Goal: Information Seeking & Learning: Learn about a topic

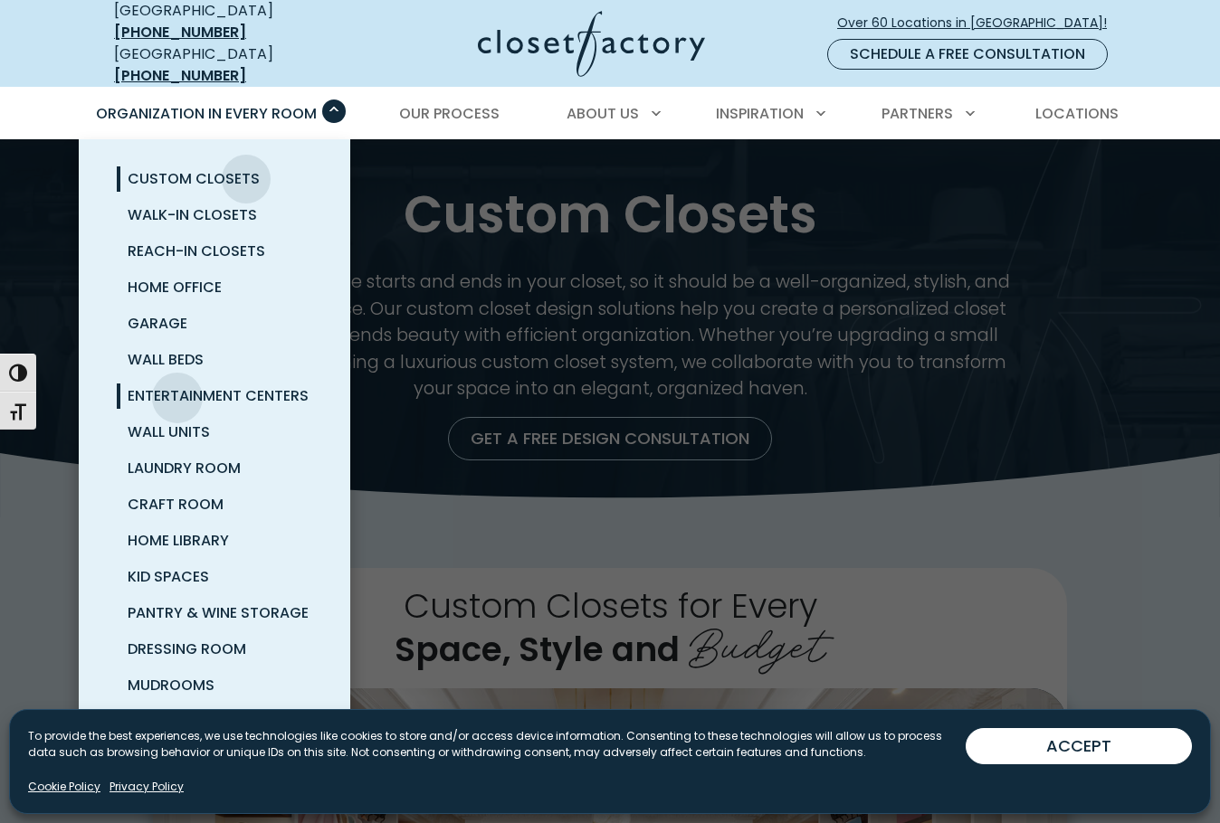
click at [177, 385] on span "Entertainment Centers" at bounding box center [218, 395] width 181 height 21
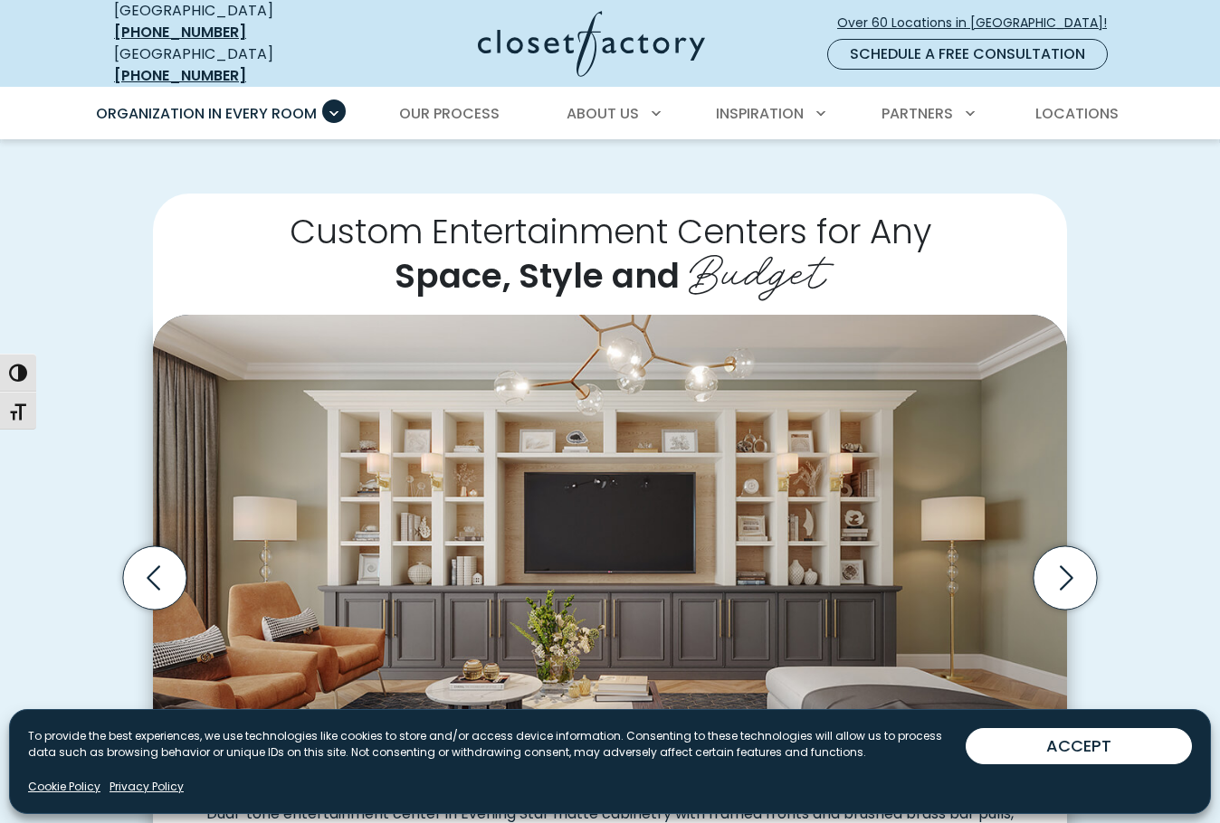
scroll to position [452, 0]
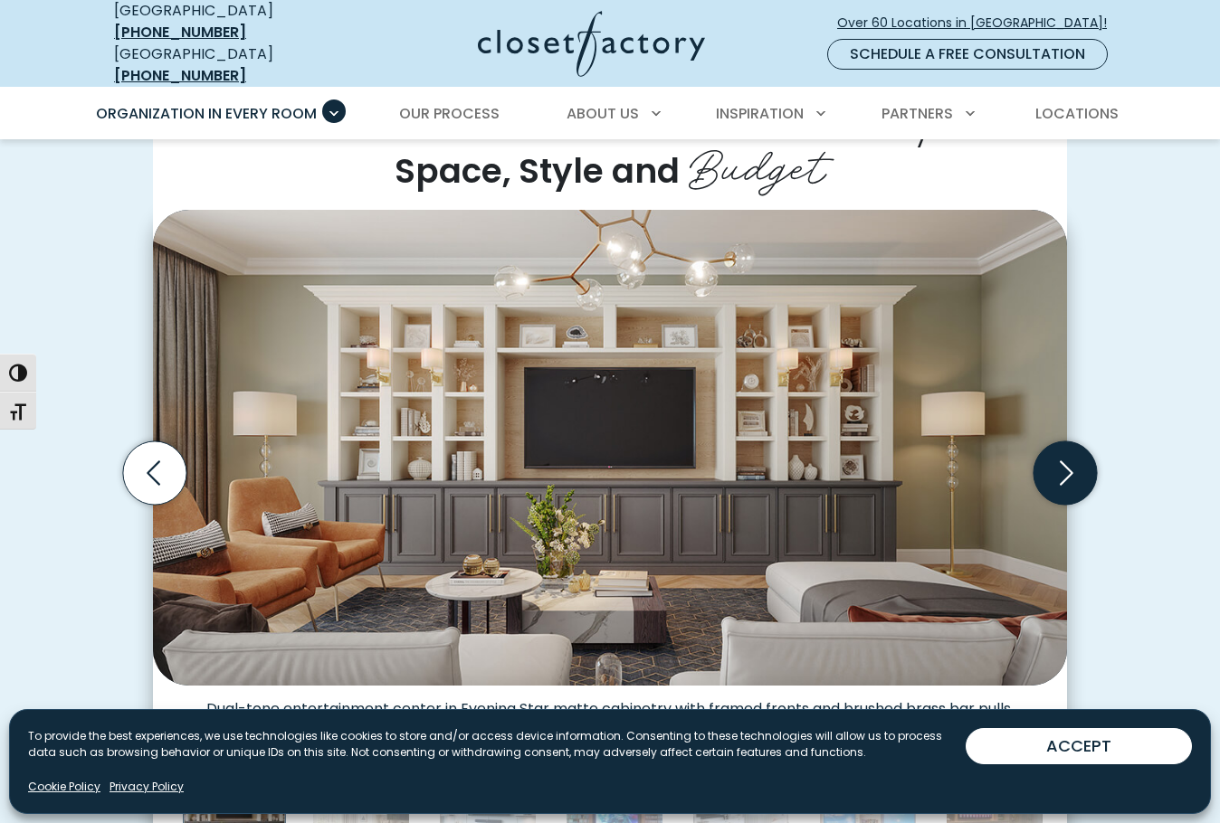
click at [1056, 459] on icon "Next slide" at bounding box center [1064, 473] width 63 height 63
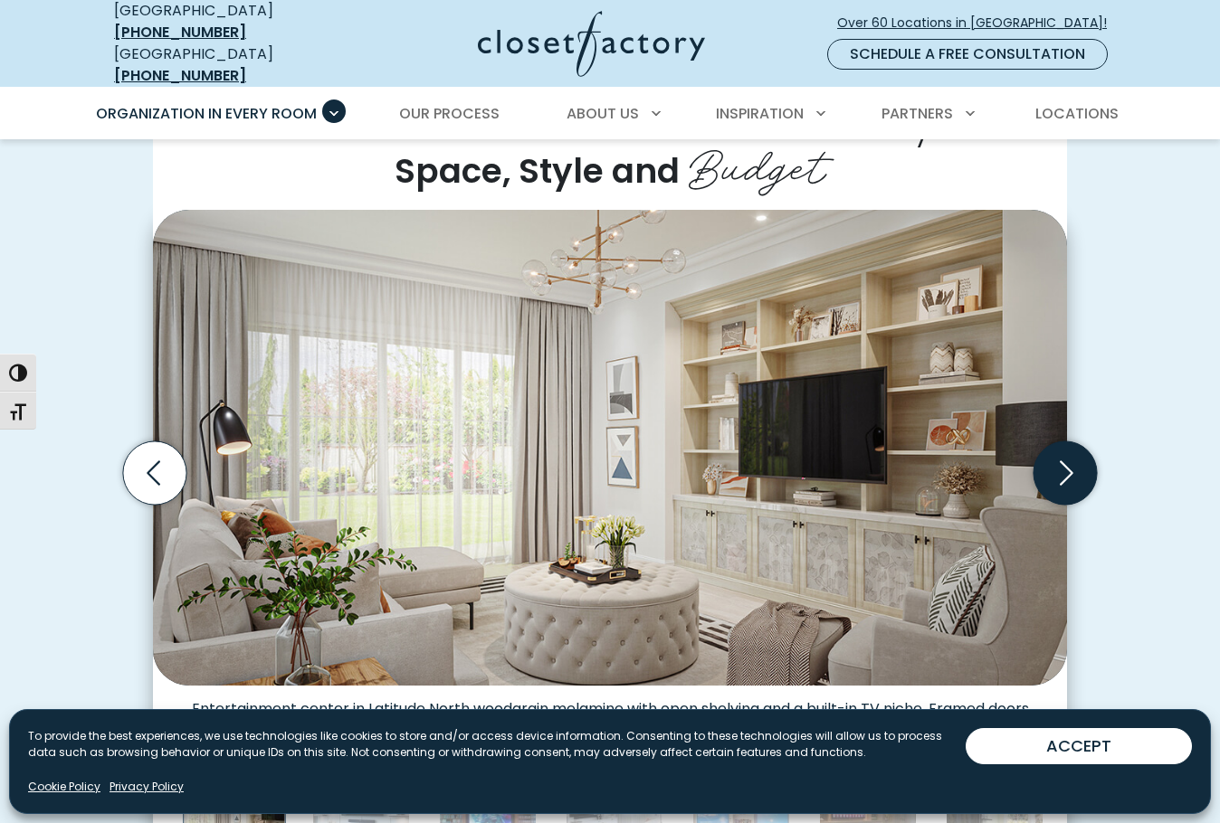
click at [1056, 459] on icon "Next slide" at bounding box center [1064, 473] width 63 height 63
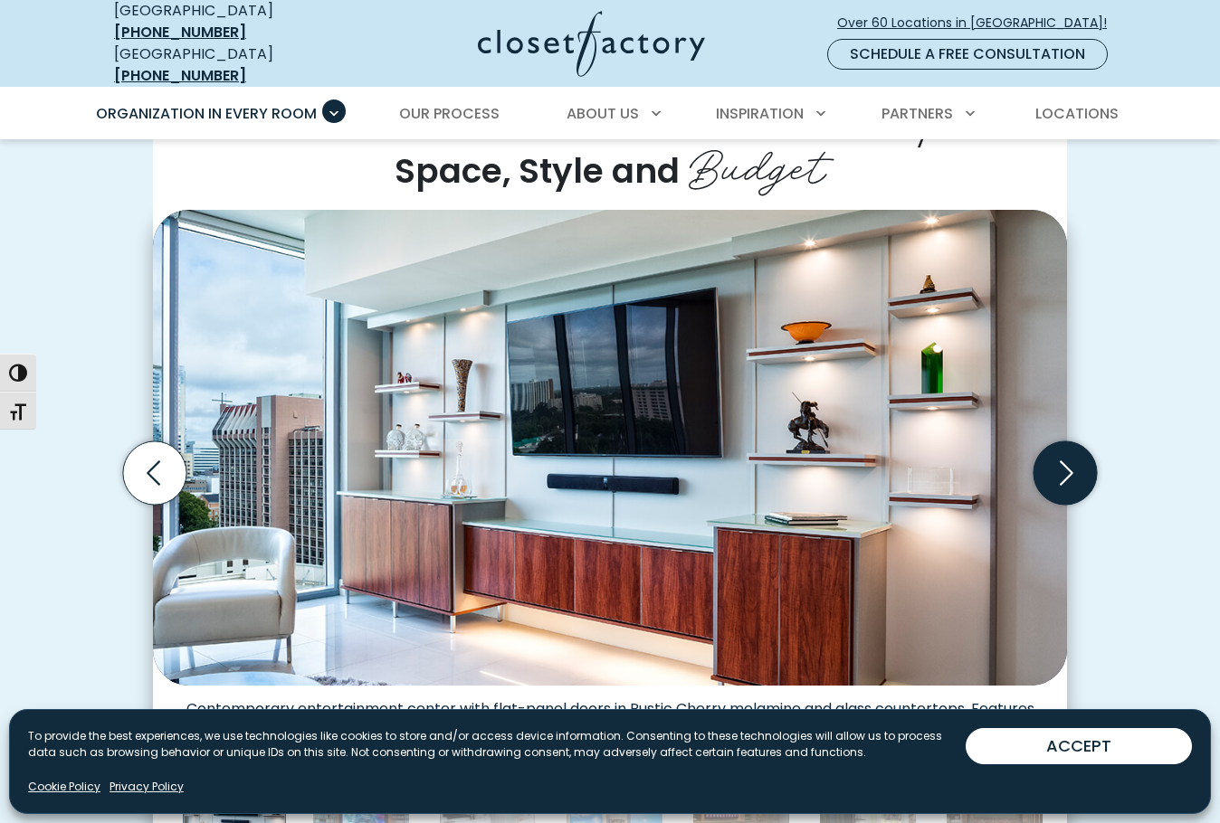
click at [1060, 460] on icon "Next slide" at bounding box center [1064, 473] width 63 height 63
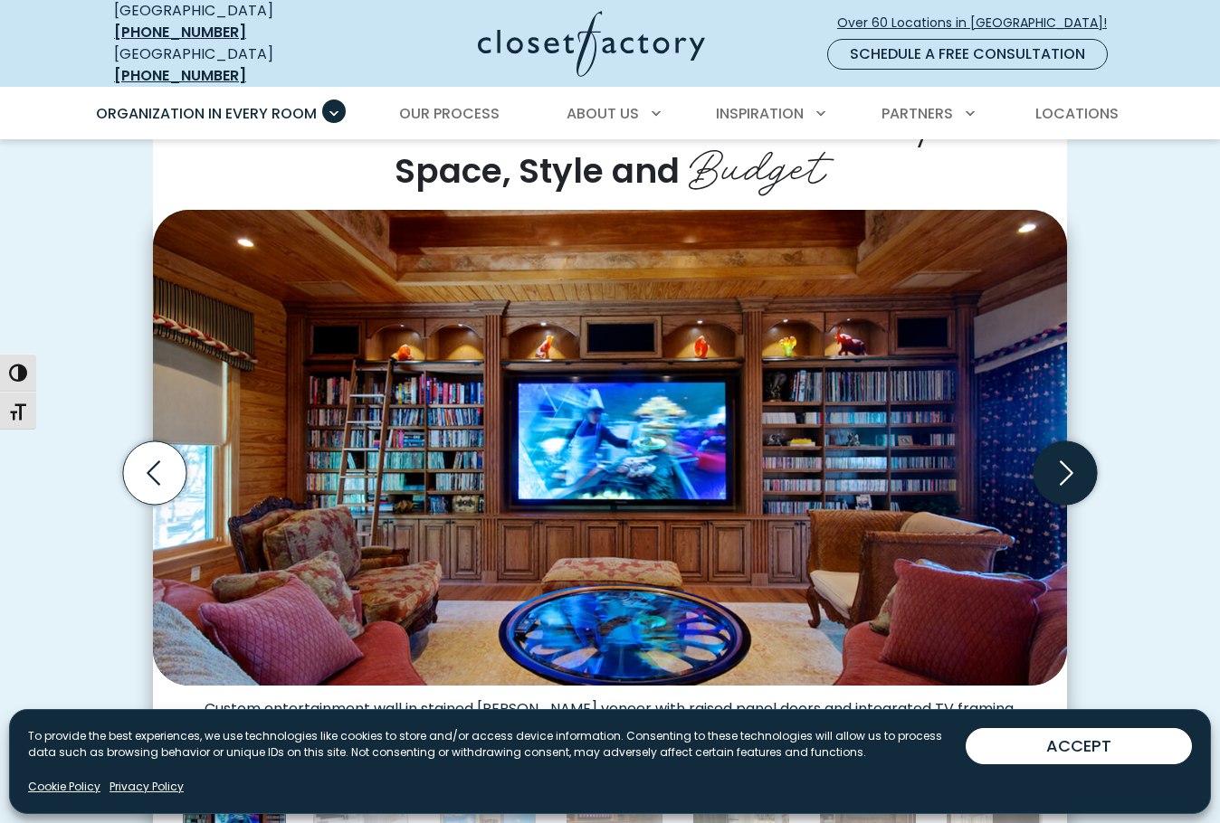
click at [1060, 460] on icon "Next slide" at bounding box center [1064, 473] width 63 height 63
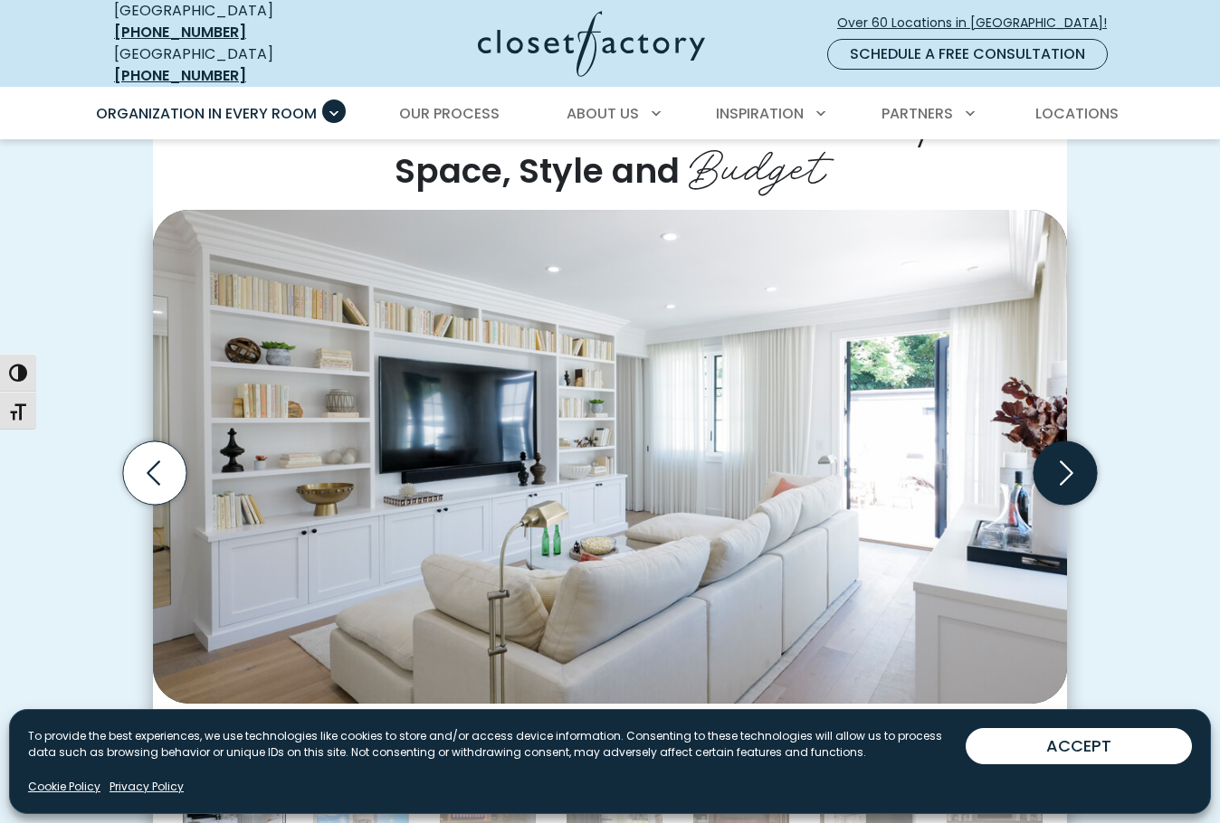
click at [1060, 460] on icon "Next slide" at bounding box center [1064, 473] width 63 height 63
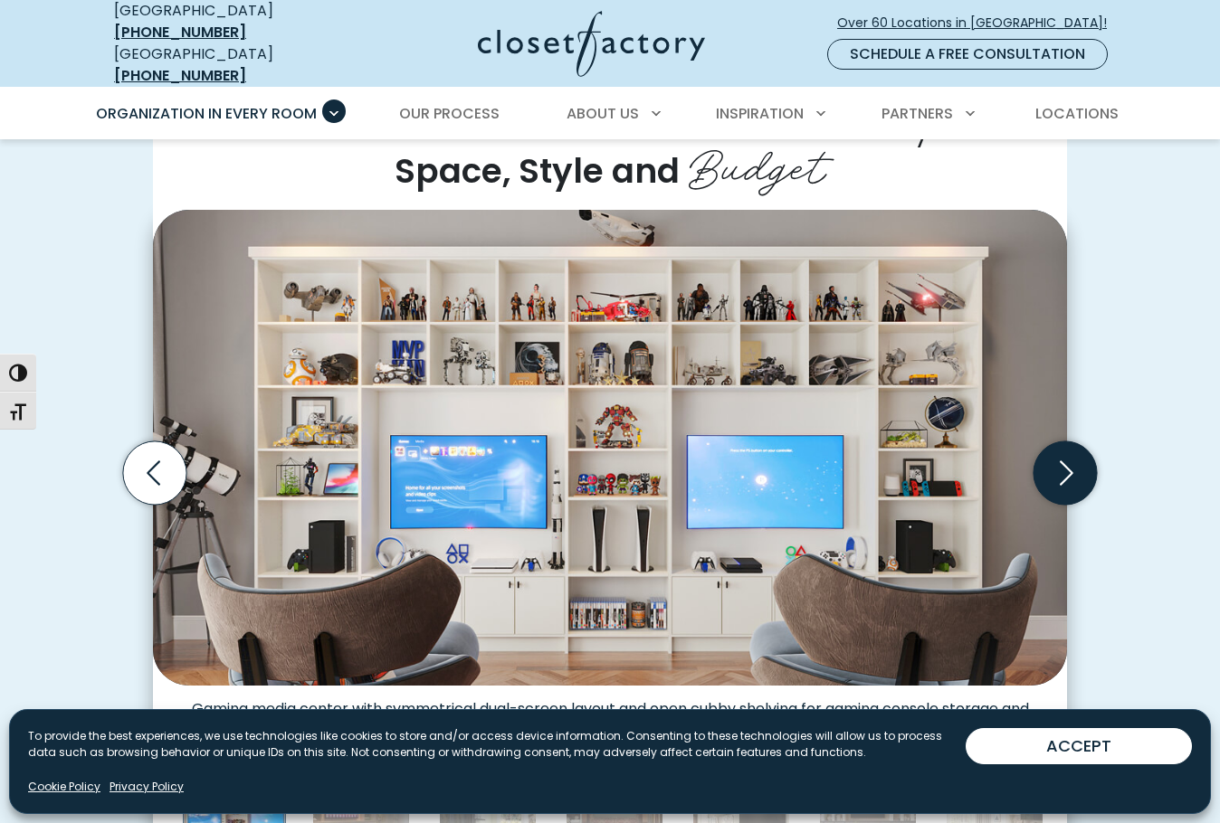
click at [1060, 460] on icon "Next slide" at bounding box center [1064, 473] width 63 height 63
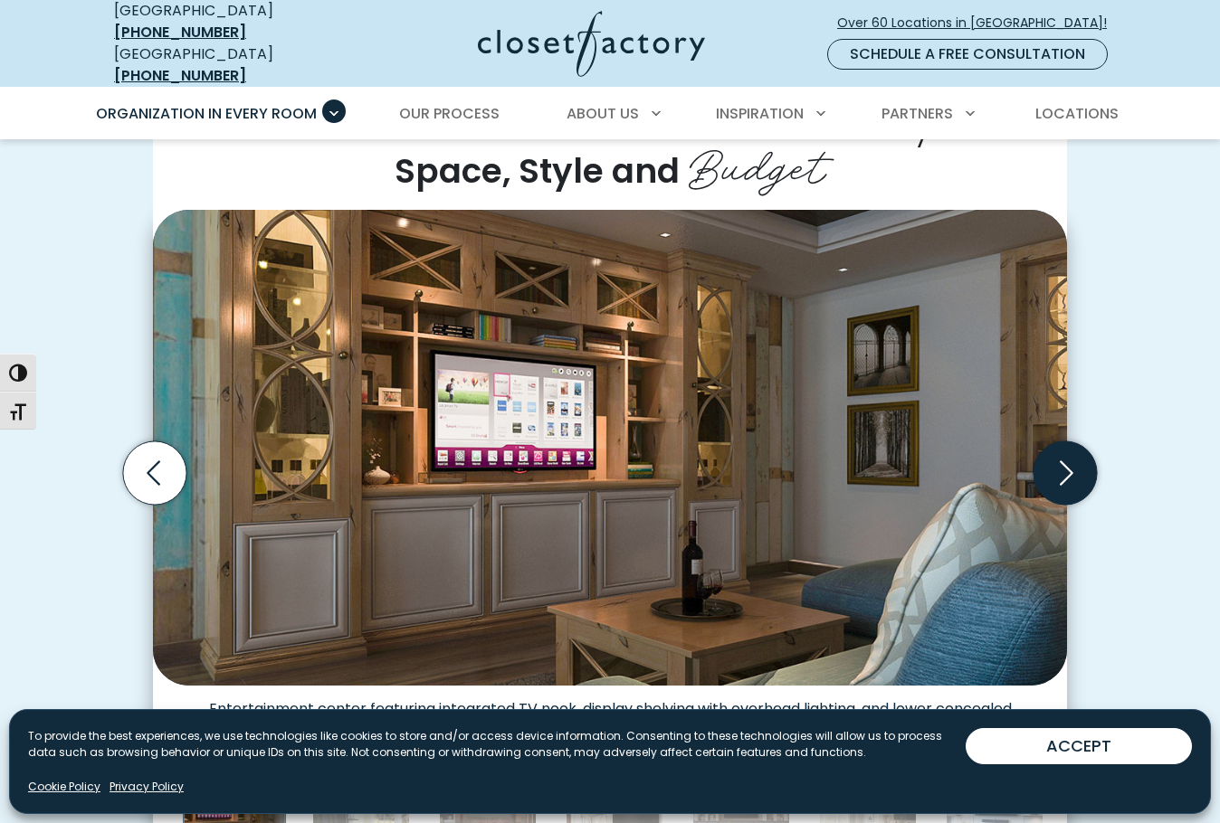
click at [1060, 460] on icon "Next slide" at bounding box center [1064, 473] width 63 height 63
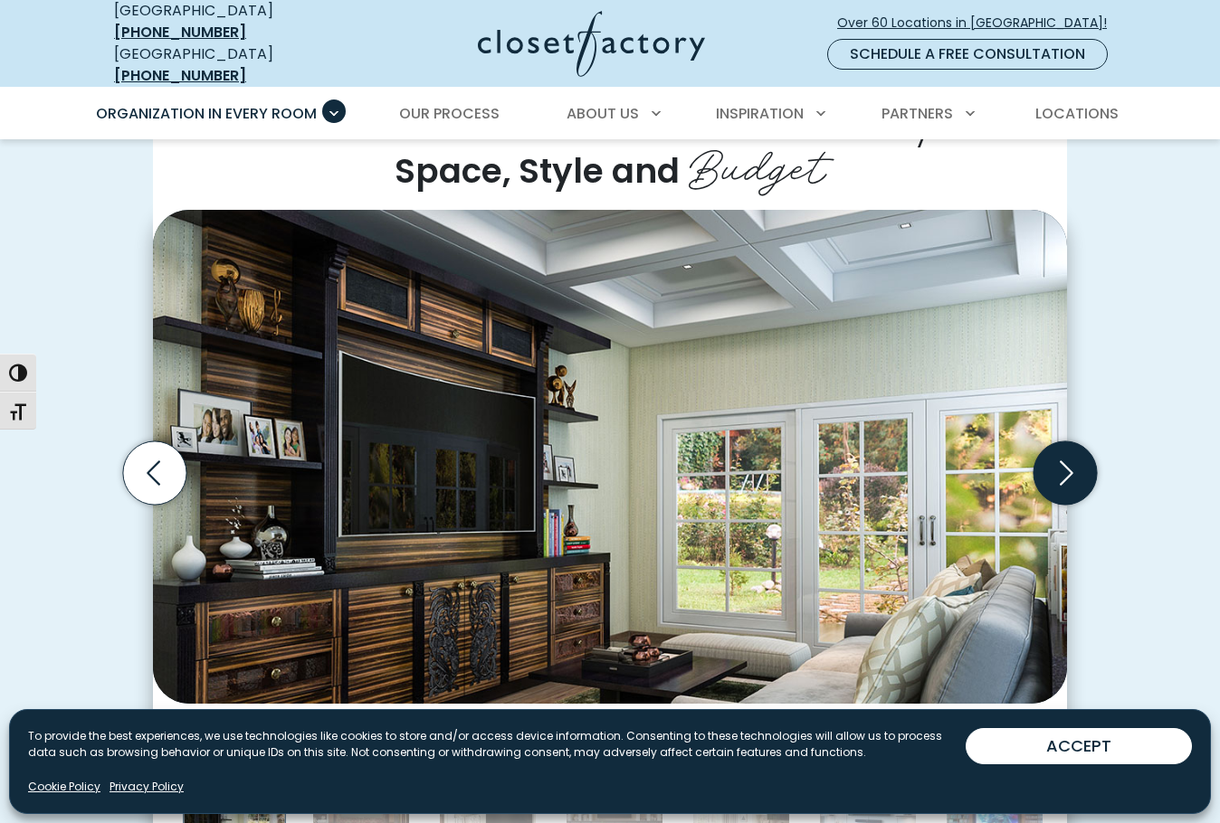
click at [1060, 460] on icon "Next slide" at bounding box center [1064, 473] width 63 height 63
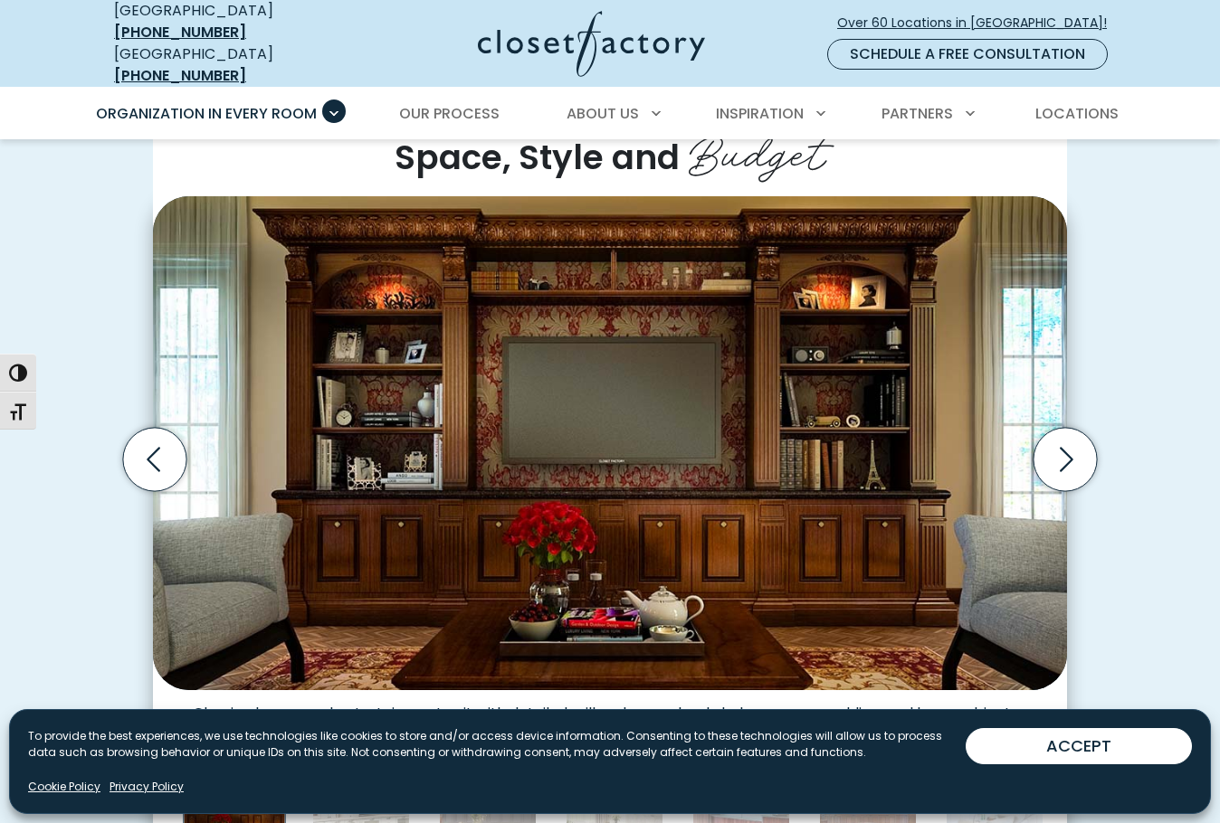
scroll to position [633, 0]
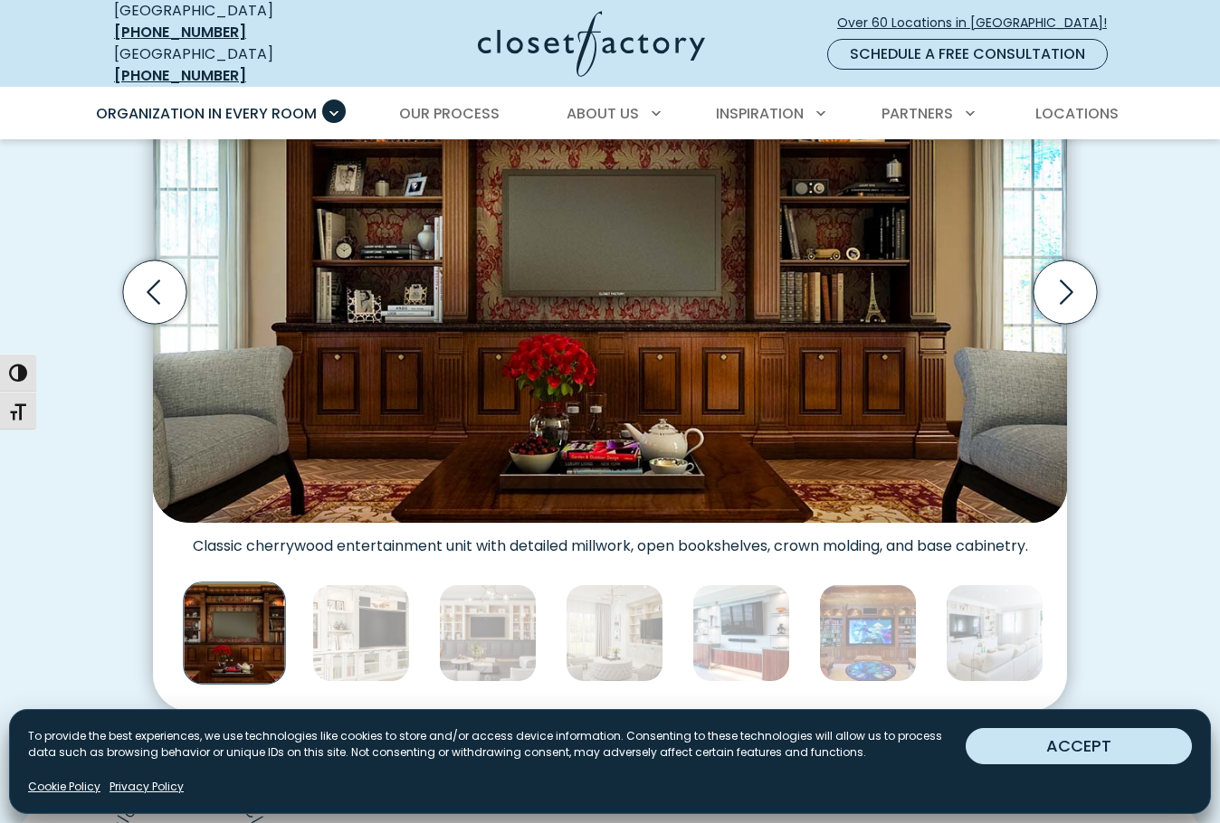
click at [1038, 739] on button "ACCEPT" at bounding box center [1078, 746] width 226 height 36
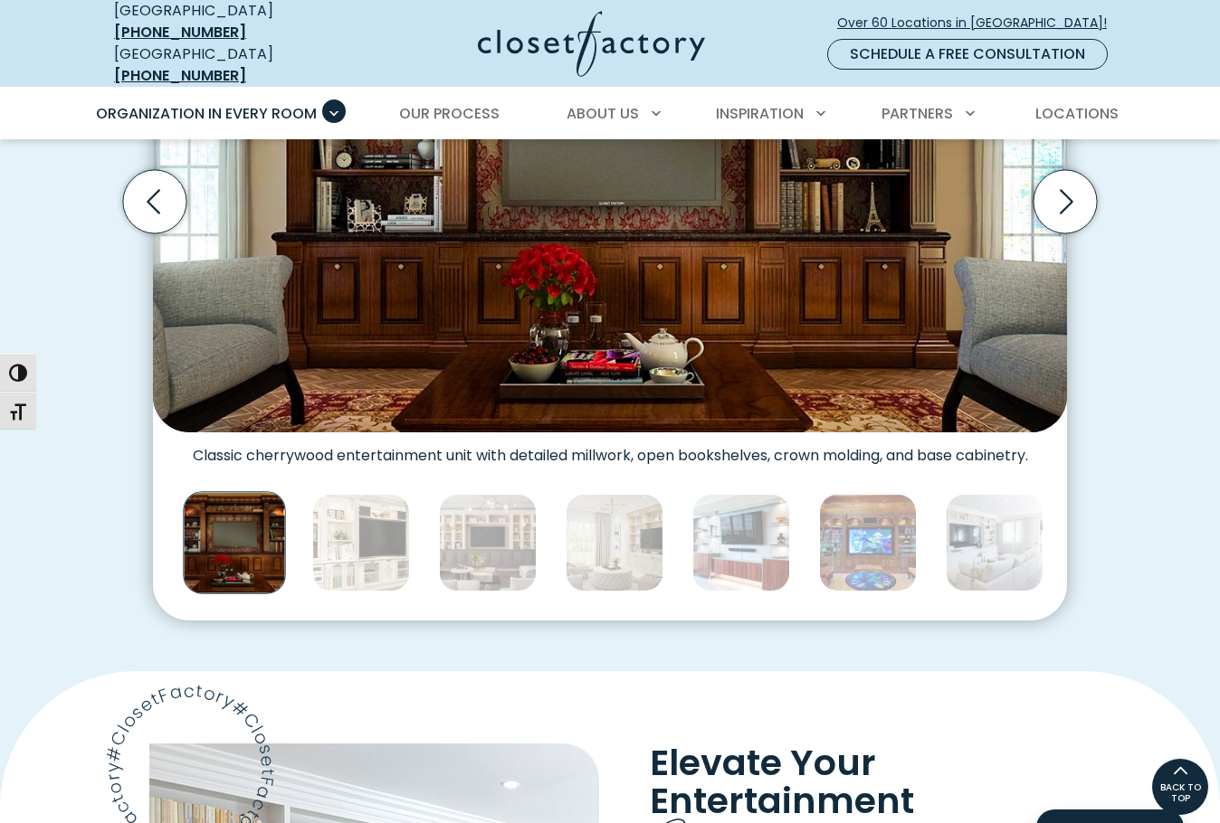
scroll to position [362, 0]
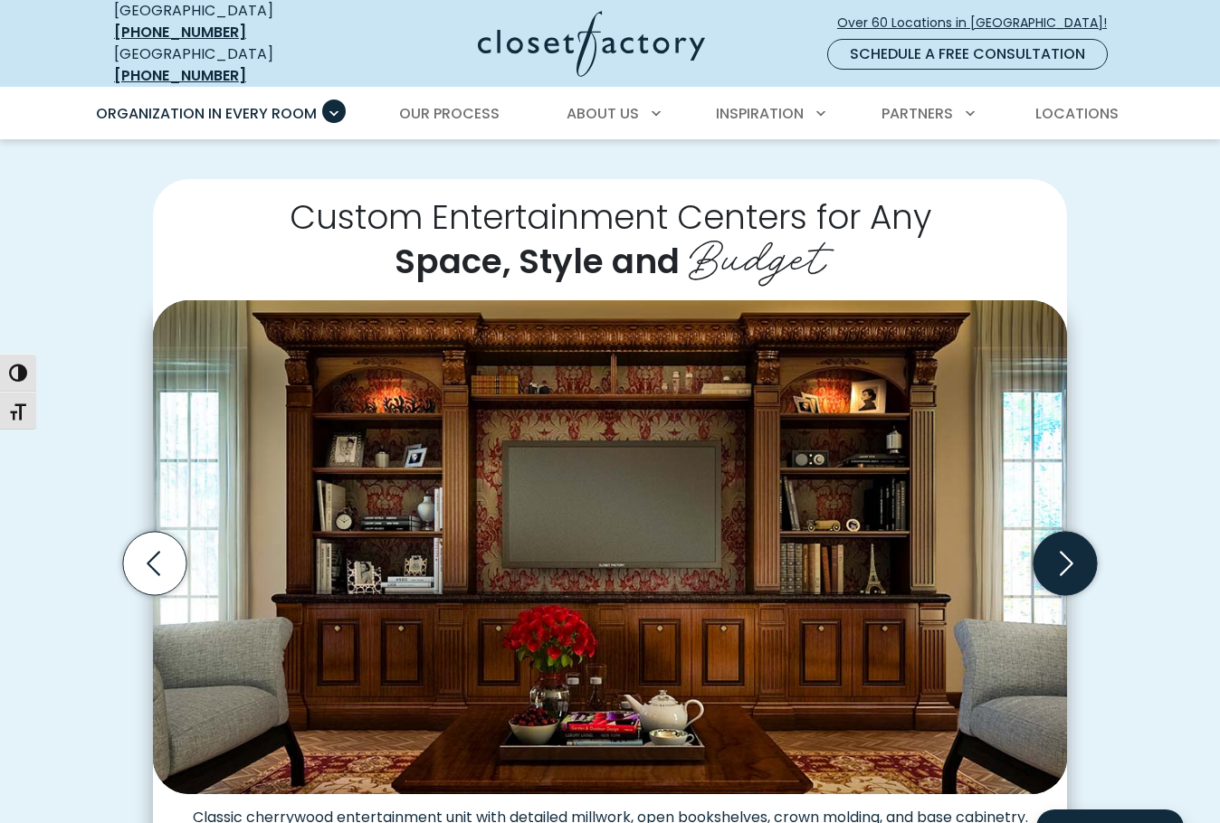
click at [1065, 555] on icon "Next slide" at bounding box center [1064, 563] width 63 height 63
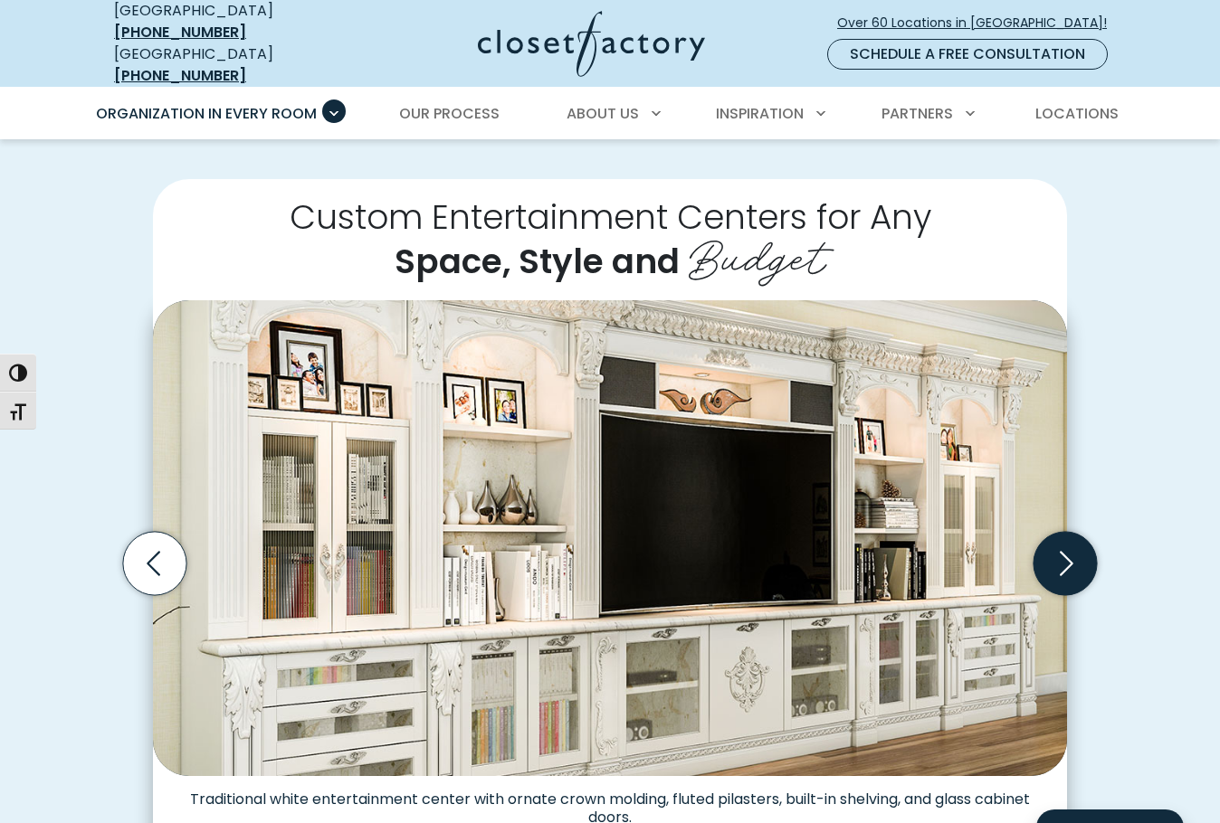
click at [1065, 555] on icon "Next slide" at bounding box center [1064, 563] width 63 height 63
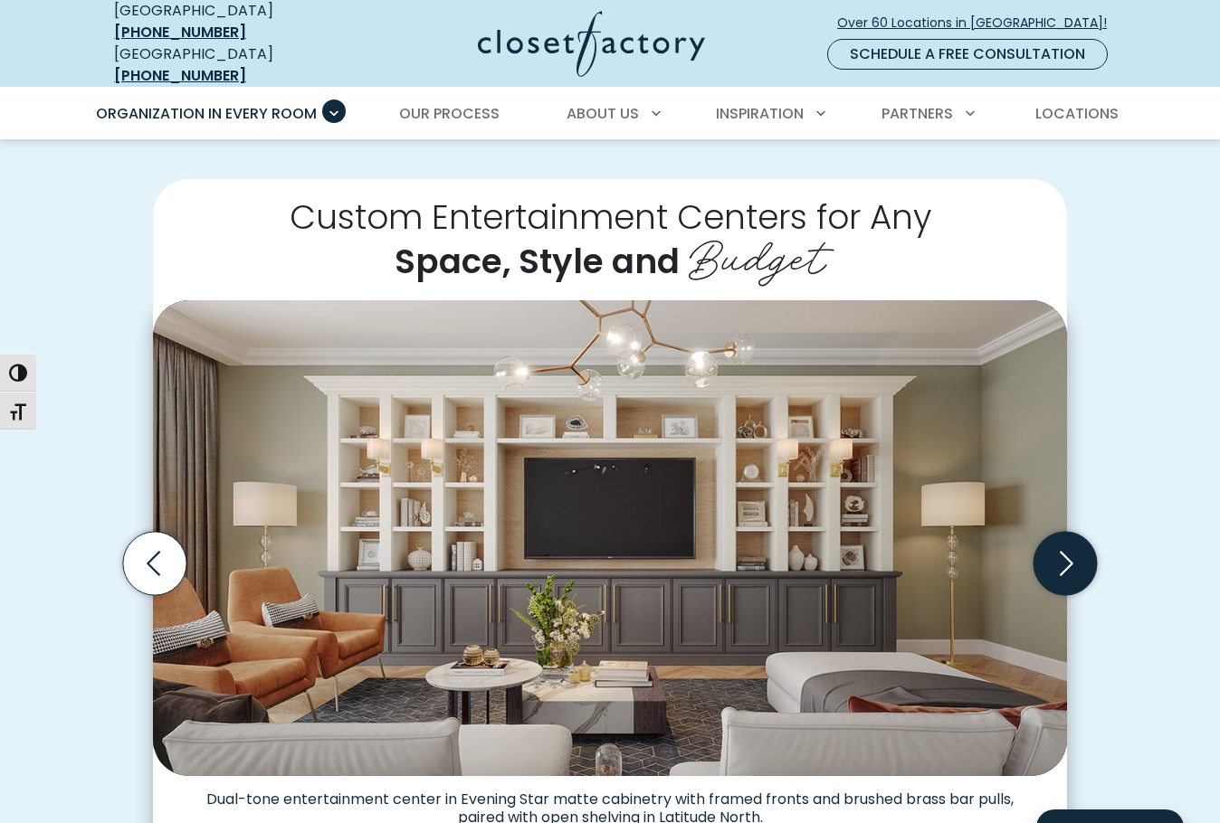
click at [1065, 555] on icon "Next slide" at bounding box center [1064, 563] width 63 height 63
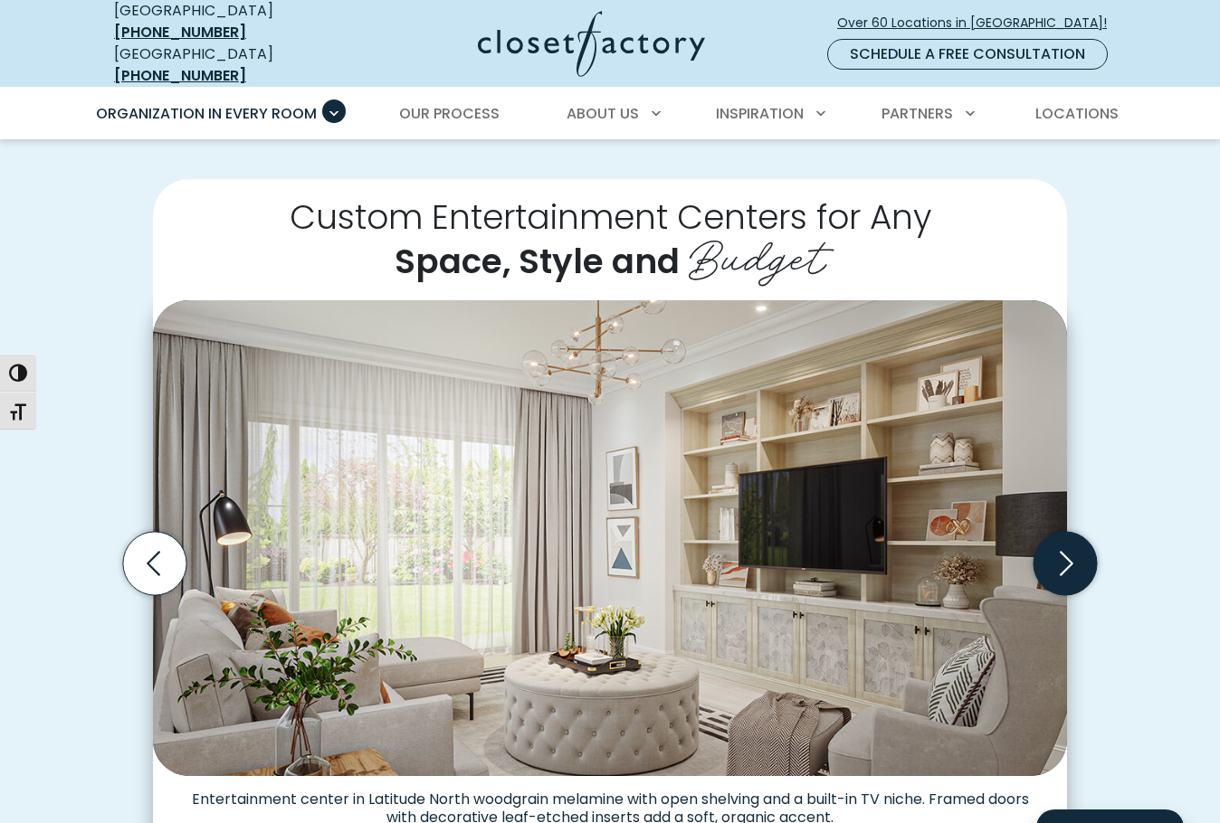
click at [1065, 555] on icon "Next slide" at bounding box center [1064, 563] width 63 height 63
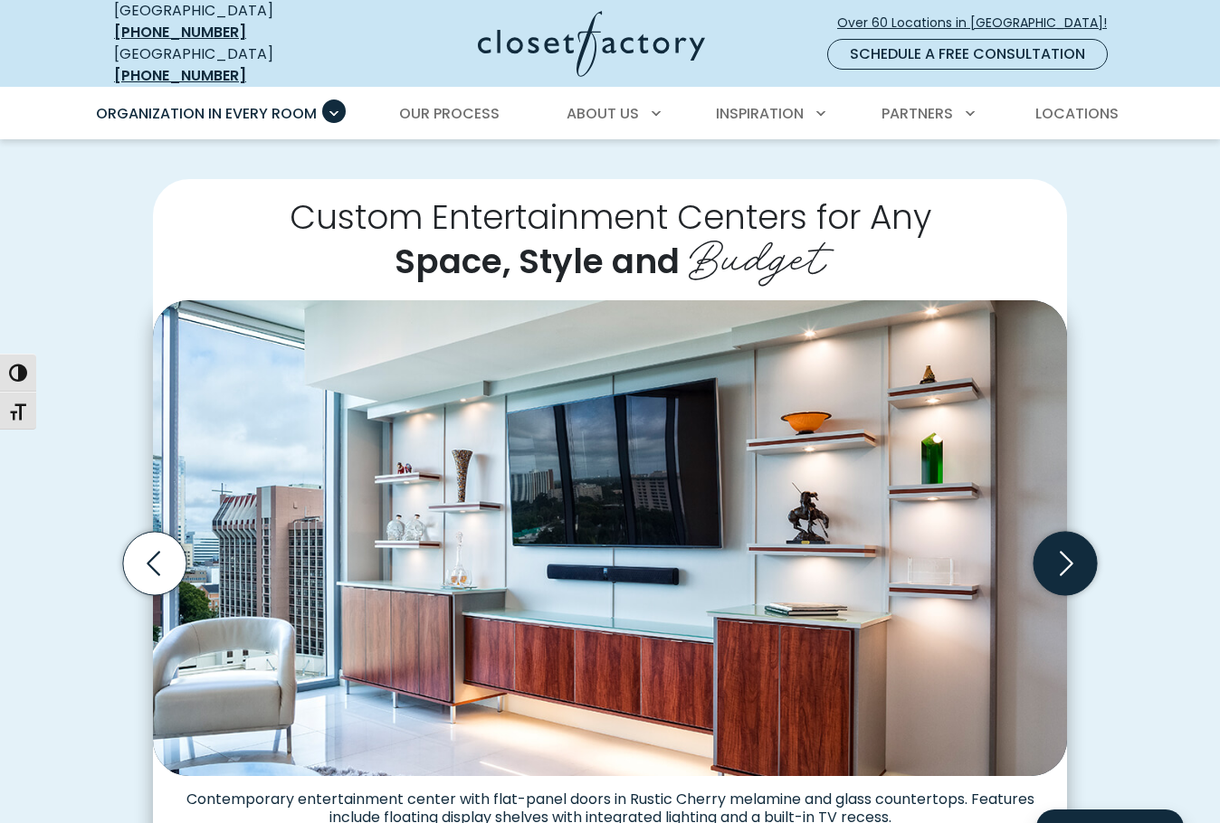
click at [1065, 555] on icon "Next slide" at bounding box center [1064, 563] width 63 height 63
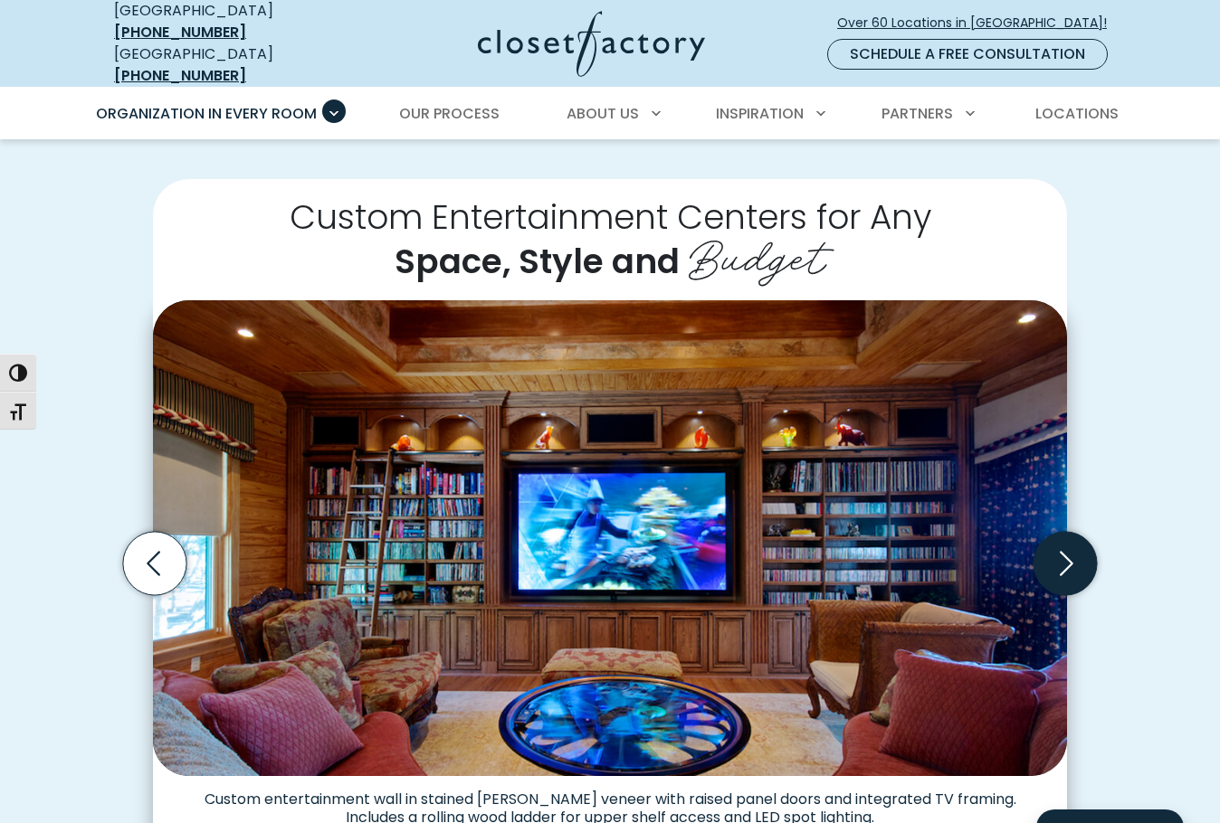
click at [1065, 555] on icon "Next slide" at bounding box center [1064, 563] width 63 height 63
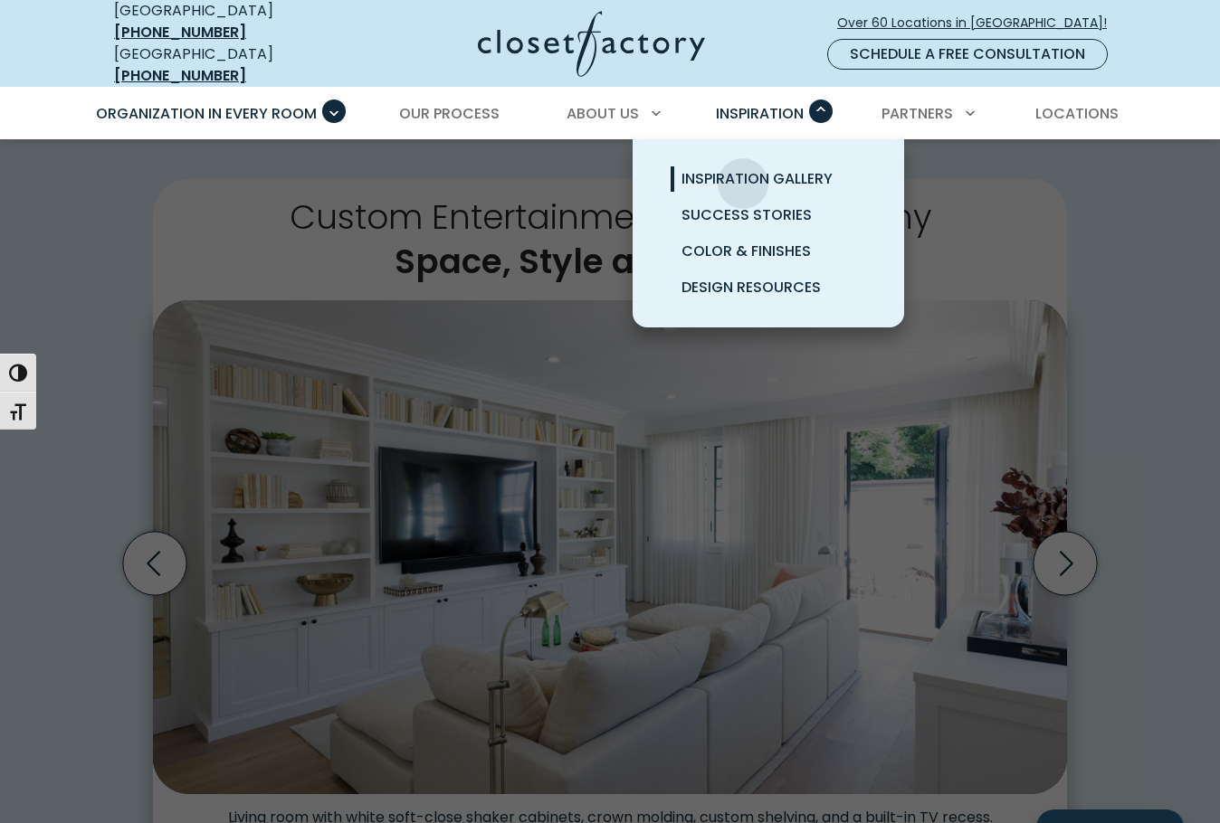
click at [743, 170] on span "Inspiration Gallery" at bounding box center [756, 178] width 151 height 21
